Goal: Book appointment/travel/reservation

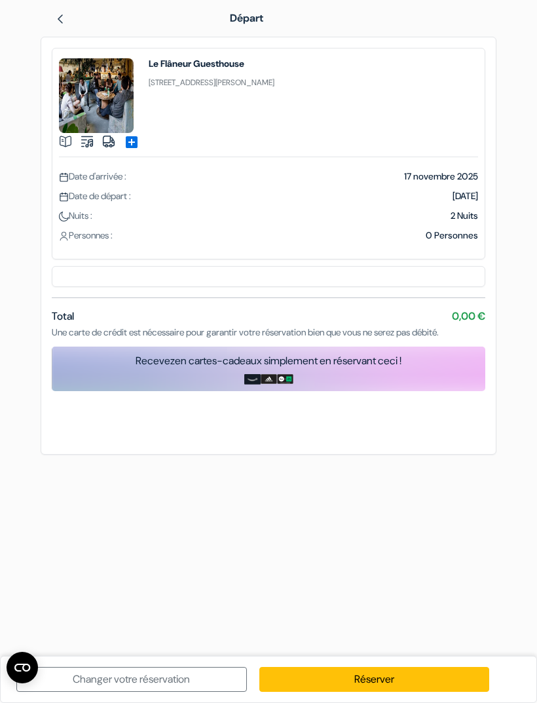
click at [66, 14] on img at bounding box center [60, 19] width 10 height 10
click at [64, 19] on img at bounding box center [60, 19] width 10 height 10
click at [394, 254] on div "add_box Le Flâneur Guesthouse [STREET_ADDRESS][PERSON_NAME] Détails de l'établi…" at bounding box center [269, 154] width 434 height 212
click at [415, 674] on link "Réserver" at bounding box center [374, 679] width 231 height 25
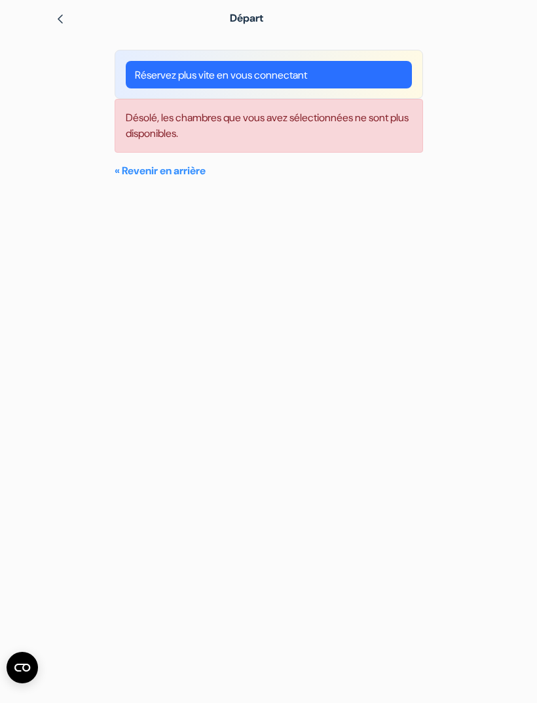
click at [59, 37] on div "add_box Le Flâneur Guesthouse 56 Rue Sébastien Gryphe, Lyon, France Détails de …" at bounding box center [269, 120] width 472 height 166
click at [58, 36] on div "Départ" at bounding box center [269, 18] width 472 height 37
click at [56, 31] on div "Départ" at bounding box center [269, 18] width 472 height 37
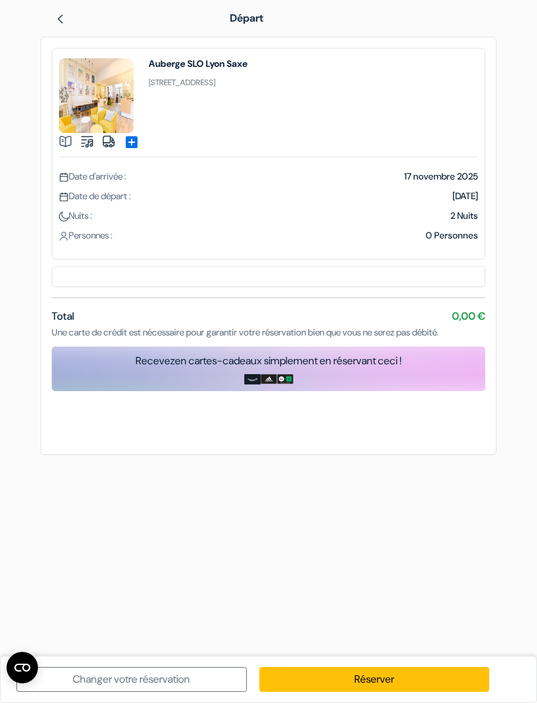
click at [403, 669] on link "Réserver" at bounding box center [374, 679] width 231 height 25
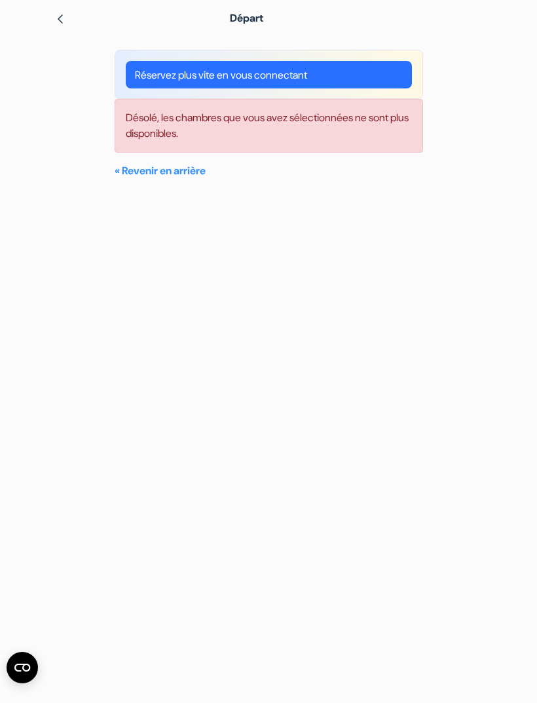
click at [197, 172] on link "« Revenir en arrière" at bounding box center [160, 171] width 91 height 14
